Goal: Information Seeking & Learning: Find specific page/section

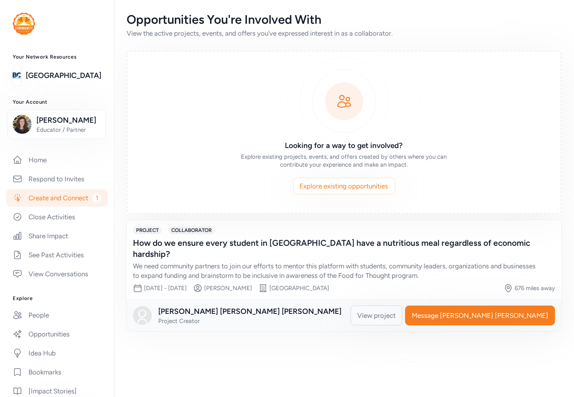
click at [27, 206] on link "Create and Connect 1" at bounding box center [56, 197] width 101 height 17
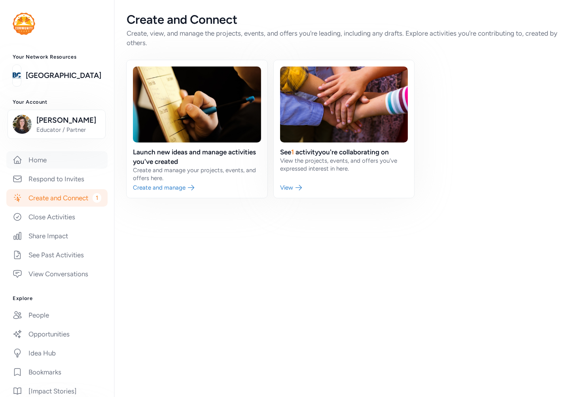
click at [45, 168] on link "Home" at bounding box center [56, 159] width 101 height 17
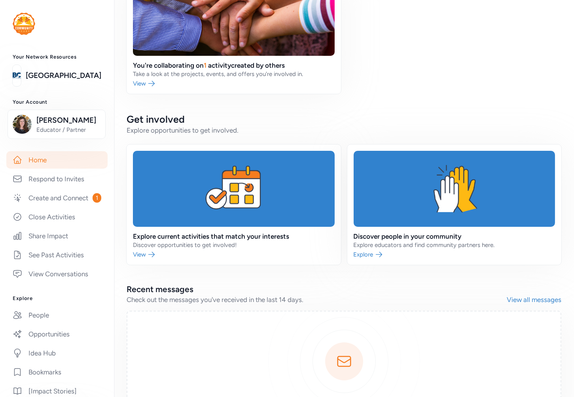
scroll to position [307, 0]
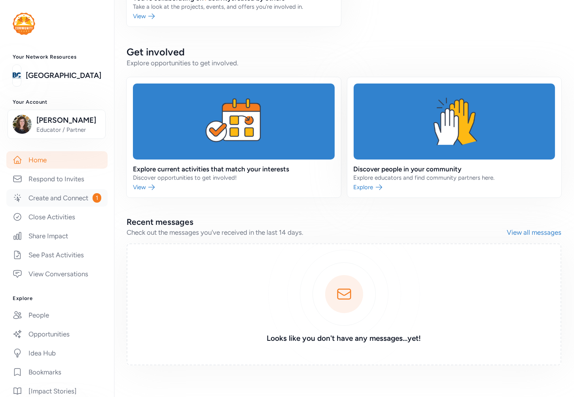
click at [48, 206] on link "Create and Connect 1" at bounding box center [56, 197] width 101 height 17
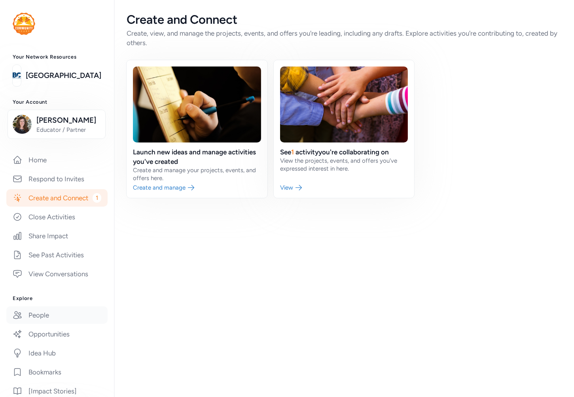
click at [52, 323] on link "People" at bounding box center [56, 314] width 101 height 17
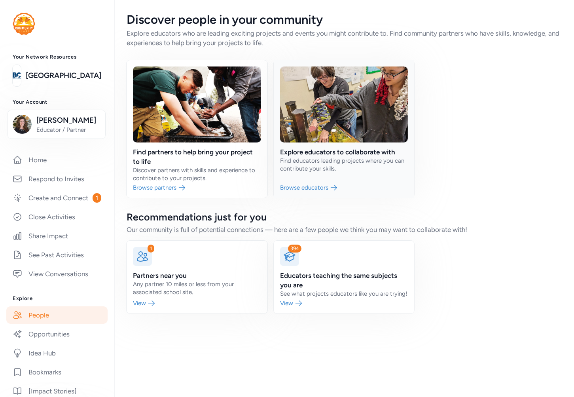
click at [342, 151] on link at bounding box center [344, 129] width 141 height 138
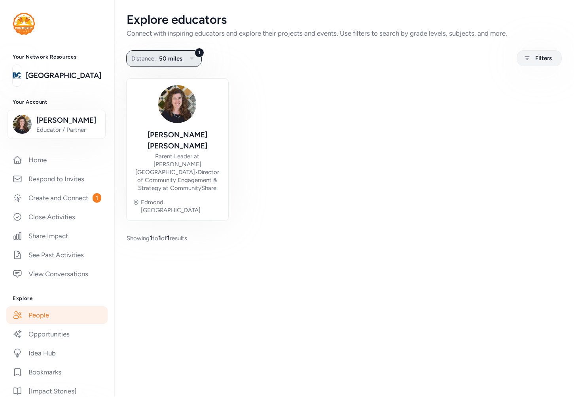
click at [165, 58] on span "50 miles" at bounding box center [170, 58] width 23 height 9
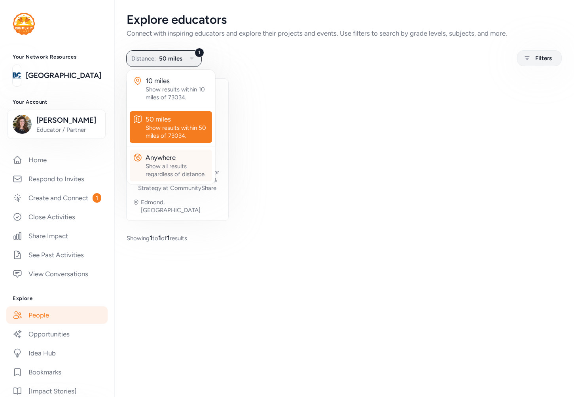
click at [168, 170] on div "Show all results regardless of distance." at bounding box center [177, 170] width 63 height 16
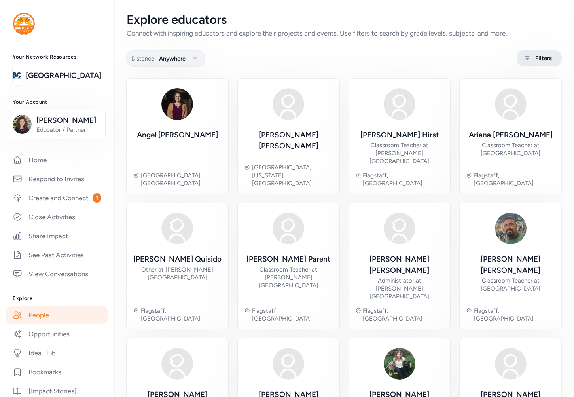
click at [537, 61] on span "Filters" at bounding box center [543, 57] width 17 height 9
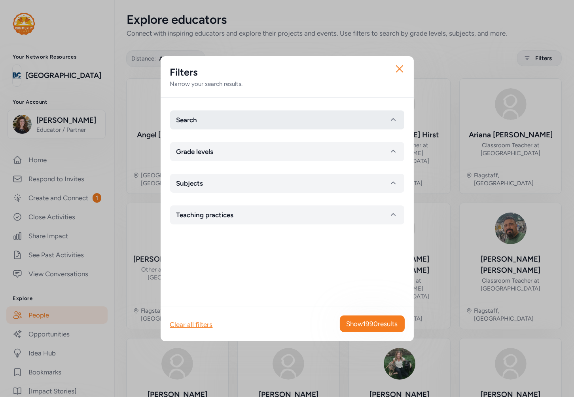
click at [225, 117] on button "Search" at bounding box center [287, 119] width 234 height 19
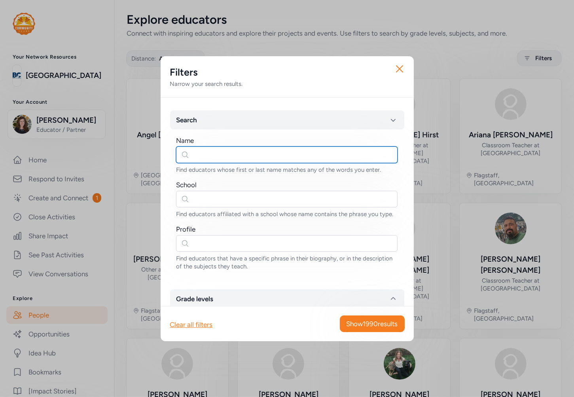
click at [203, 159] on input "text" at bounding box center [286, 154] width 221 height 17
type input "angel"
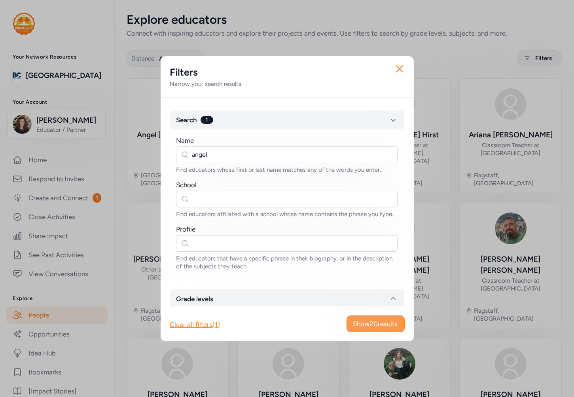
click at [350, 331] on button "Show 20 results" at bounding box center [375, 323] width 58 height 17
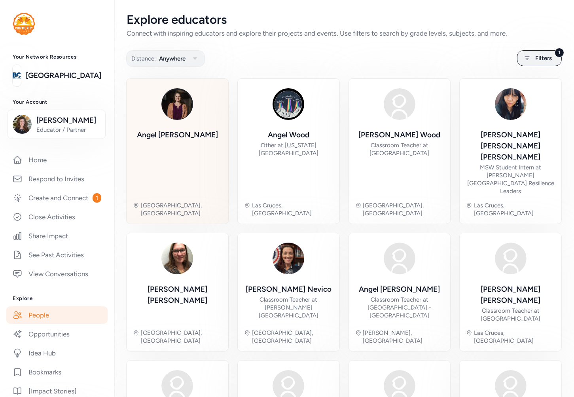
click at [186, 134] on div "[PERSON_NAME]" at bounding box center [177, 134] width 81 height 11
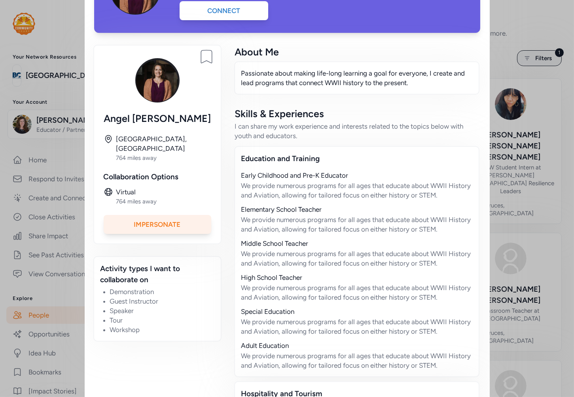
scroll to position [66, 0]
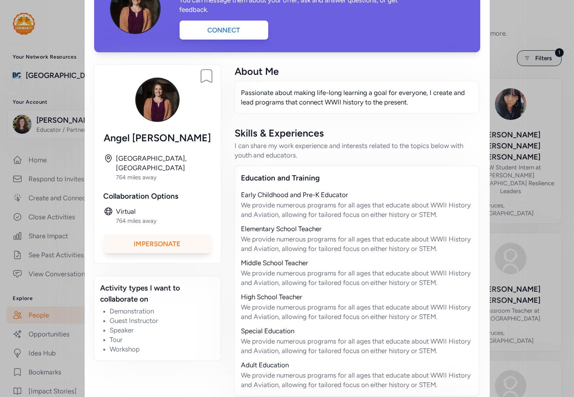
click at [151, 234] on div "Impersonate" at bounding box center [158, 243] width 108 height 19
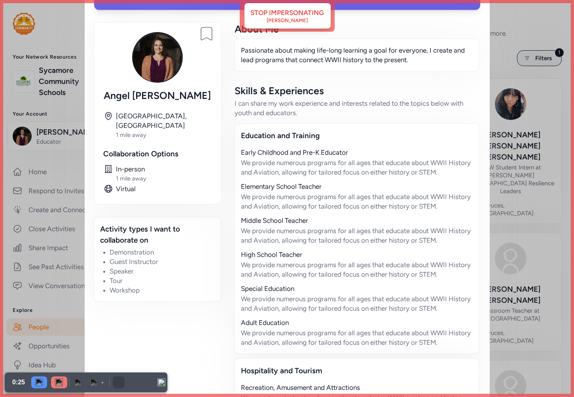
scroll to position [132, 0]
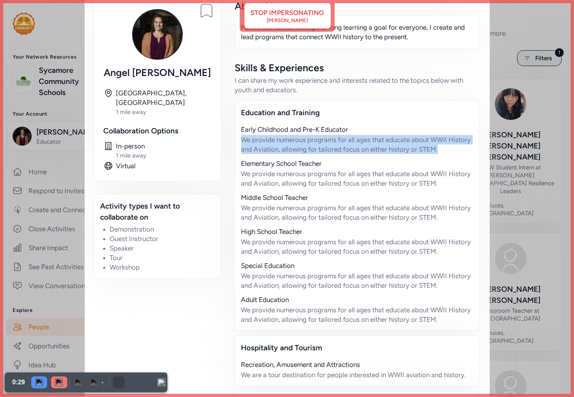
drag, startPoint x: 236, startPoint y: 138, endPoint x: 443, endPoint y: 144, distance: 206.5
click at [443, 144] on div "Education and Training Early Childhood and Pre-K Educator We provide numerous p…" at bounding box center [356, 215] width 245 height 231
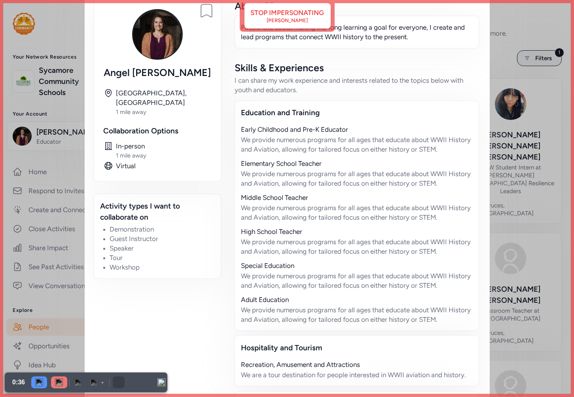
click at [301, 178] on div "We provide numerous programs for all ages that educate about WWII History and A…" at bounding box center [356, 178] width 231 height 19
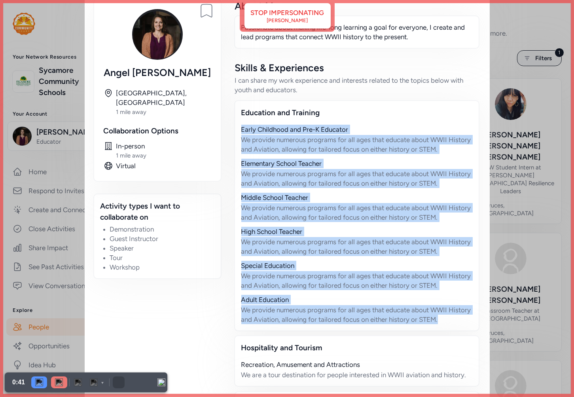
drag, startPoint x: 237, startPoint y: 127, endPoint x: 445, endPoint y: 329, distance: 289.4
click at [445, 329] on div "Education and Training Early Childhood and Pre-K Educator We provide numerous p…" at bounding box center [356, 215] width 245 height 231
click at [321, 189] on div "Early Childhood and Pre-K Educator We provide numerous programs for all ages th…" at bounding box center [356, 224] width 231 height 199
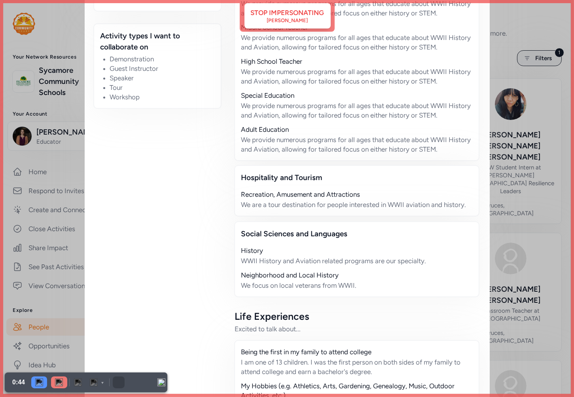
scroll to position [307, 0]
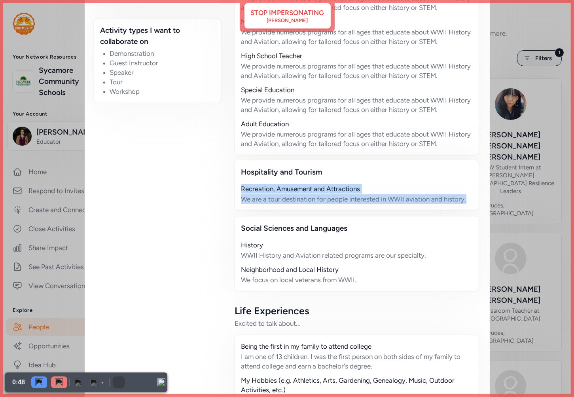
drag, startPoint x: 236, startPoint y: 183, endPoint x: 469, endPoint y: 195, distance: 233.2
click at [469, 195] on div "Hospitality and Tourism Recreation, Amusement and Attractions We are a tour des…" at bounding box center [356, 184] width 245 height 51
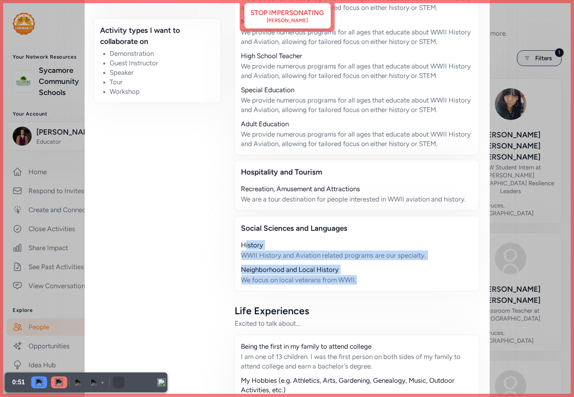
drag, startPoint x: 240, startPoint y: 241, endPoint x: 358, endPoint y: 274, distance: 122.8
click at [358, 274] on div "History WWII History and Aviation related programs are our specialty. Neighborh…" at bounding box center [356, 262] width 231 height 44
click at [358, 275] on div "We focus on local veterans from WWII." at bounding box center [356, 279] width 231 height 9
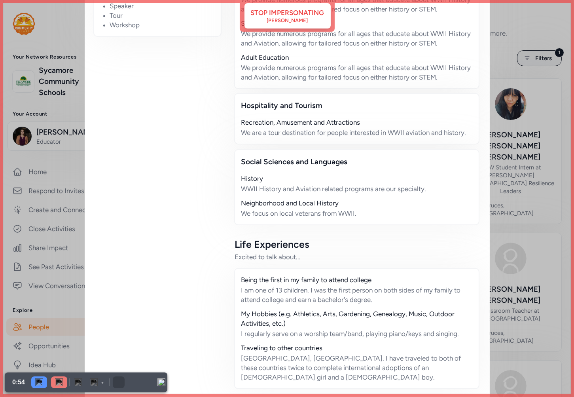
scroll to position [374, 0]
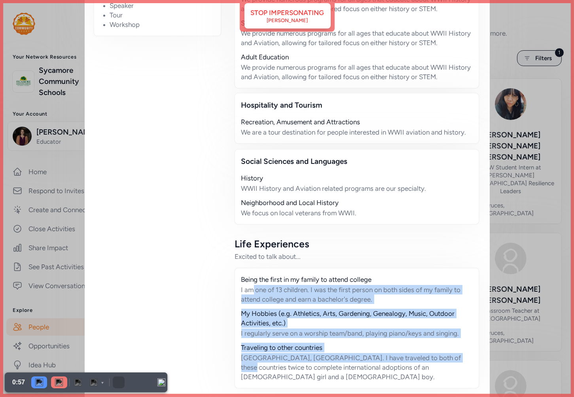
drag, startPoint x: 250, startPoint y: 287, endPoint x: 441, endPoint y: 358, distance: 204.6
click at [441, 358] on div "Being the first in my family to attend college I am one of 13 children. I was t…" at bounding box center [356, 327] width 245 height 121
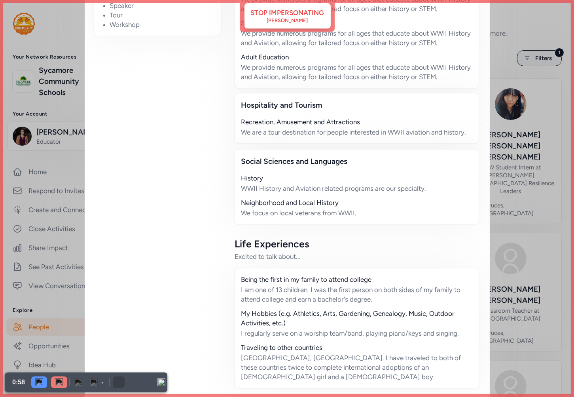
click at [377, 187] on div "WWII History and Aviation related programs are our specialty." at bounding box center [356, 187] width 231 height 9
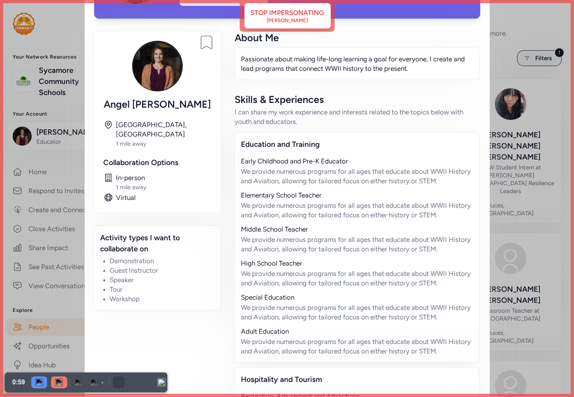
scroll to position [0, 0]
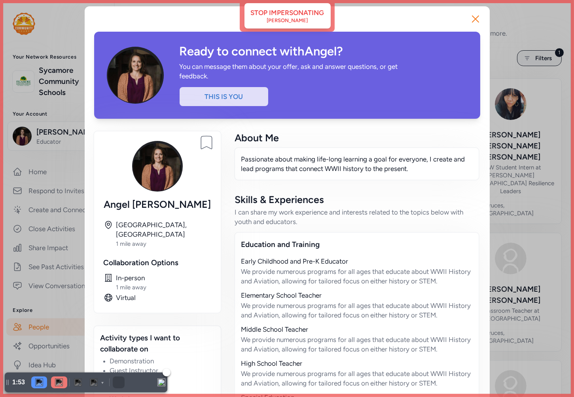
click at [58, 381] on img at bounding box center [59, 382] width 8 height 8
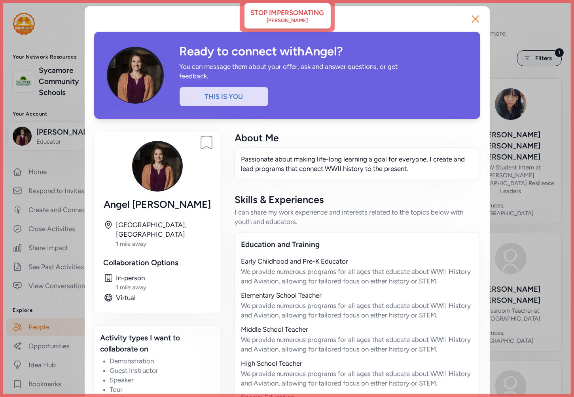
click at [293, 15] on div "Ready to connect with [PERSON_NAME] ? You can message them about your offer, as…" at bounding box center [287, 392] width 405 height 772
drag, startPoint x: 475, startPoint y: 20, endPoint x: 311, endPoint y: 22, distance: 163.3
click at [472, 20] on icon "button" at bounding box center [475, 19] width 13 height 13
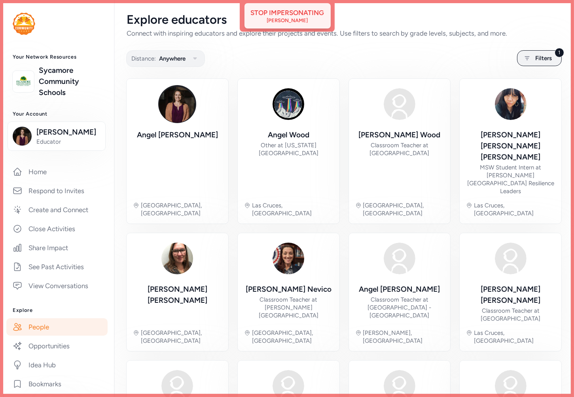
click at [287, 23] on div "[PERSON_NAME]" at bounding box center [287, 20] width 41 height 6
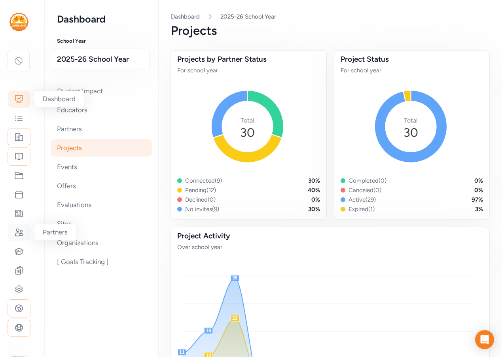
click at [18, 236] on icon at bounding box center [18, 232] width 9 height 9
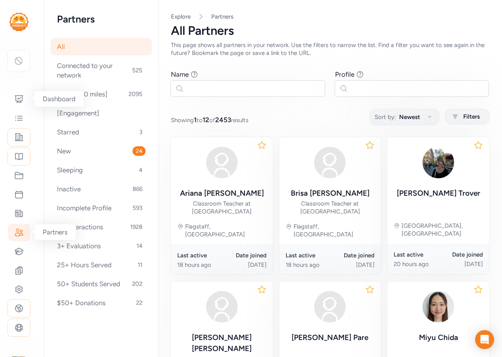
click at [17, 233] on icon at bounding box center [18, 232] width 9 height 9
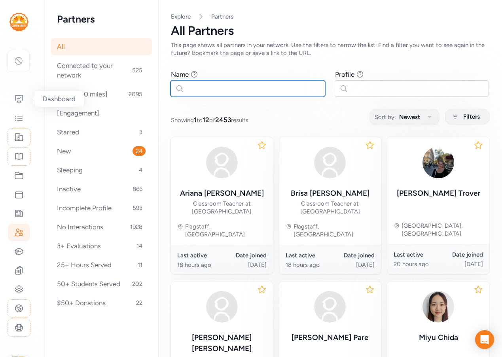
click at [212, 89] on input "text" at bounding box center [247, 88] width 155 height 17
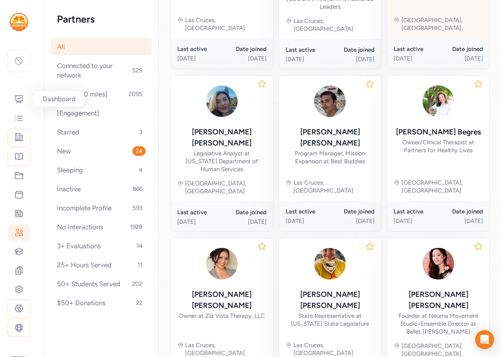
scroll to position [316, 0]
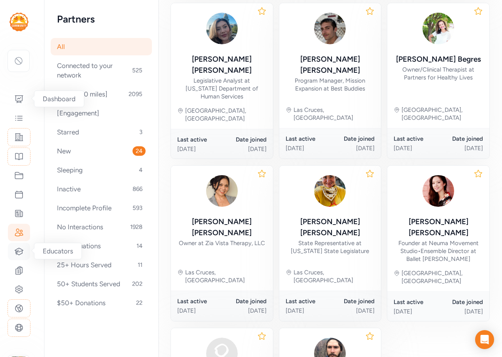
type input "angel"
click at [20, 252] on icon at bounding box center [18, 251] width 9 height 9
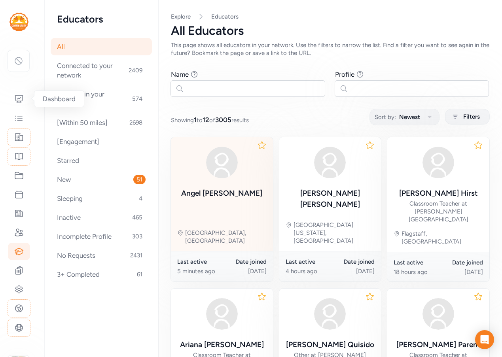
click at [228, 189] on div "[PERSON_NAME]" at bounding box center [221, 193] width 81 height 11
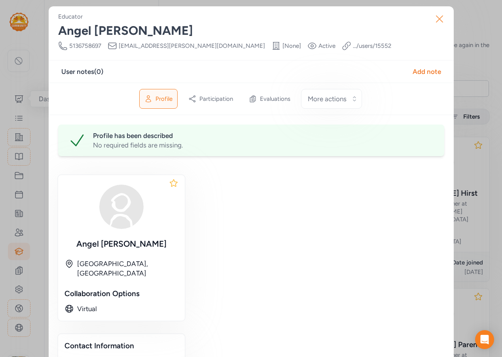
click at [438, 19] on icon "button" at bounding box center [439, 19] width 13 height 13
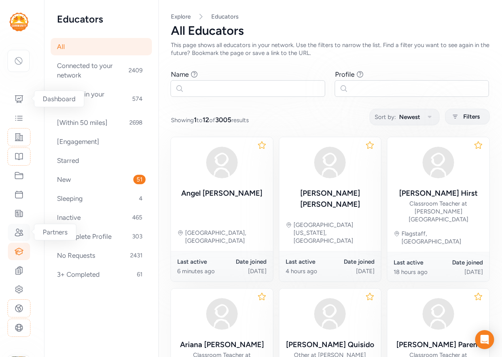
click at [17, 235] on icon at bounding box center [18, 232] width 9 height 9
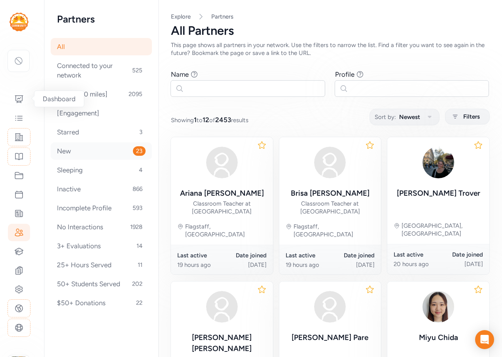
click at [68, 153] on div "New 23" at bounding box center [101, 150] width 101 height 17
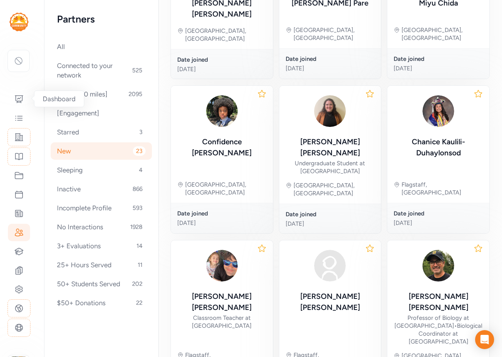
scroll to position [316, 0]
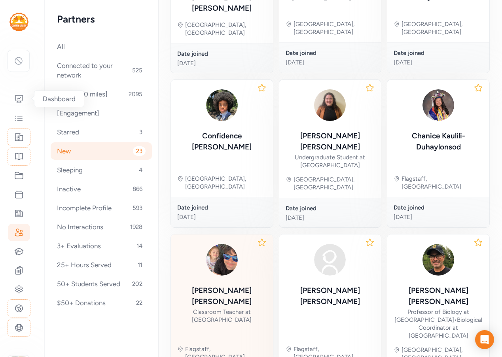
click at [235, 285] on div "Scott McLaughlin" at bounding box center [221, 296] width 89 height 22
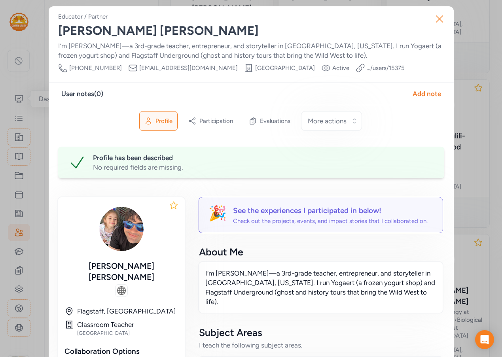
click at [438, 15] on icon "button" at bounding box center [439, 19] width 13 height 13
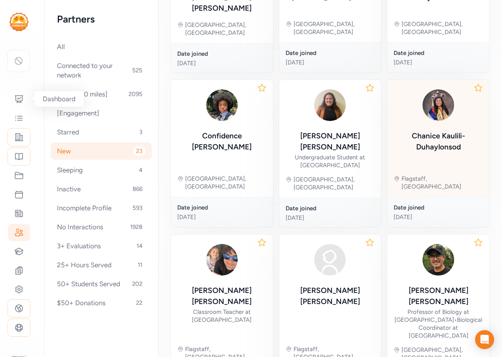
click at [415, 130] on div "Chanice Kaulili-Duhaylonsod" at bounding box center [437, 141] width 89 height 22
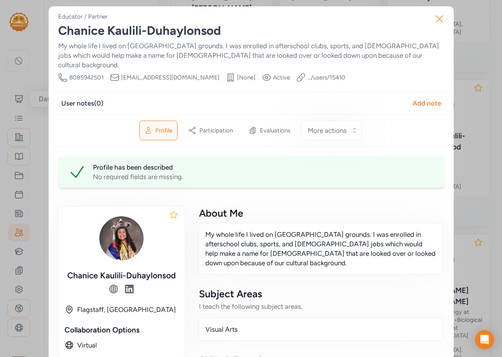
click at [437, 17] on icon "button" at bounding box center [439, 19] width 6 height 6
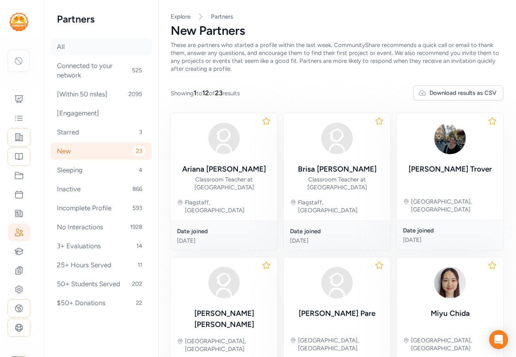
click at [69, 41] on div "All" at bounding box center [101, 46] width 101 height 17
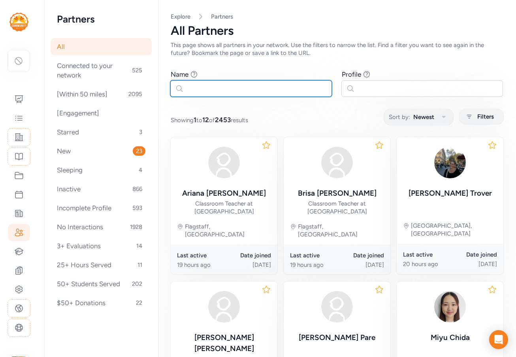
click at [205, 87] on input "text" at bounding box center [251, 88] width 162 height 17
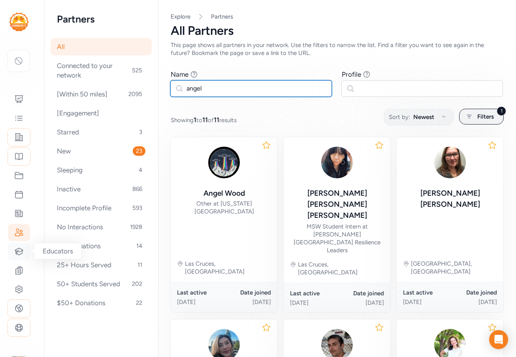
type input "angel"
click at [17, 253] on icon at bounding box center [19, 251] width 8 height 7
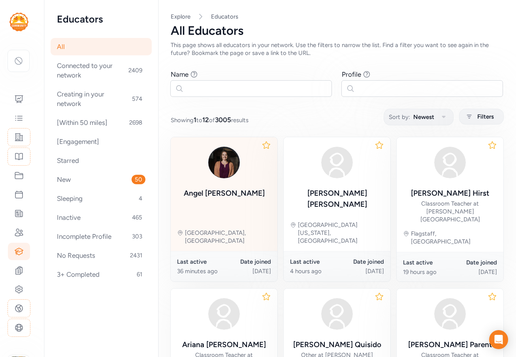
click at [232, 173] on img at bounding box center [224, 163] width 38 height 38
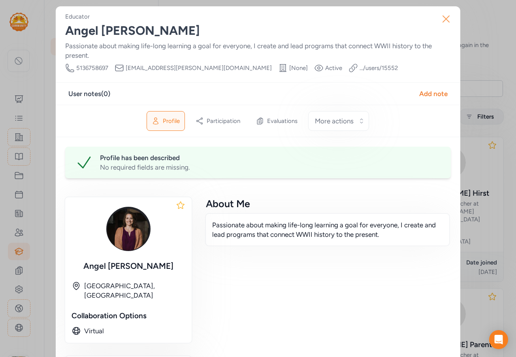
click at [446, 21] on icon "button" at bounding box center [446, 19] width 13 height 13
